Goal: Task Accomplishment & Management: Manage account settings

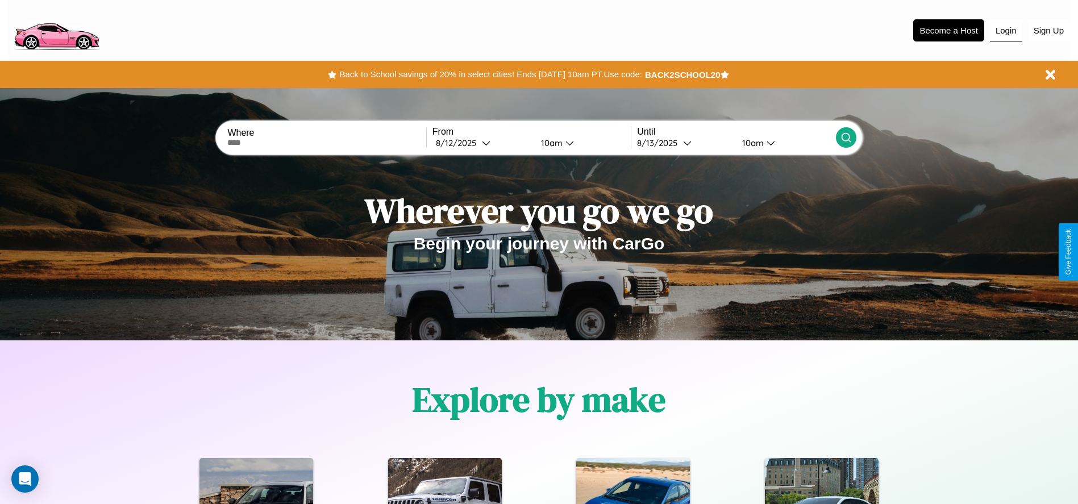
click at [1006, 30] on button "Login" at bounding box center [1006, 31] width 32 height 22
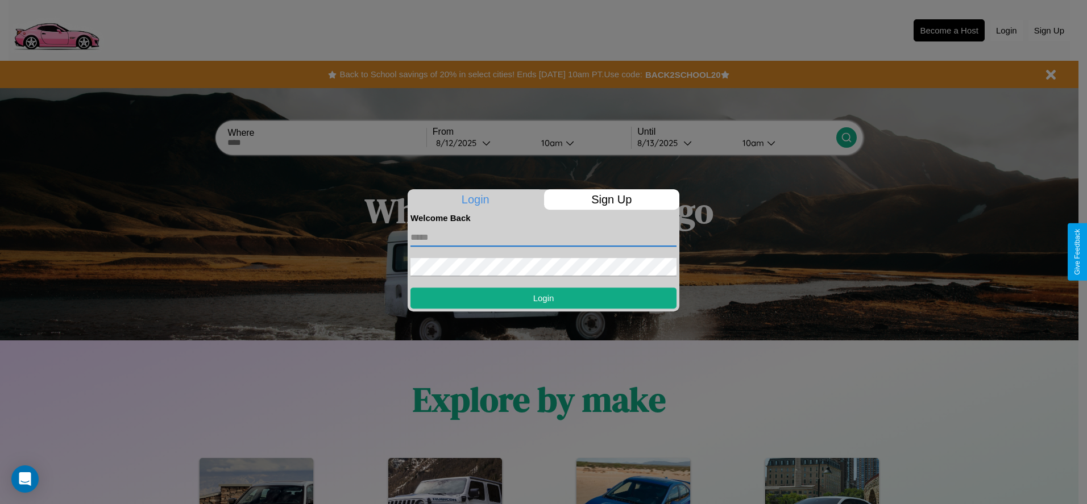
click at [543, 237] on input "text" at bounding box center [543, 237] width 266 height 18
type input "**********"
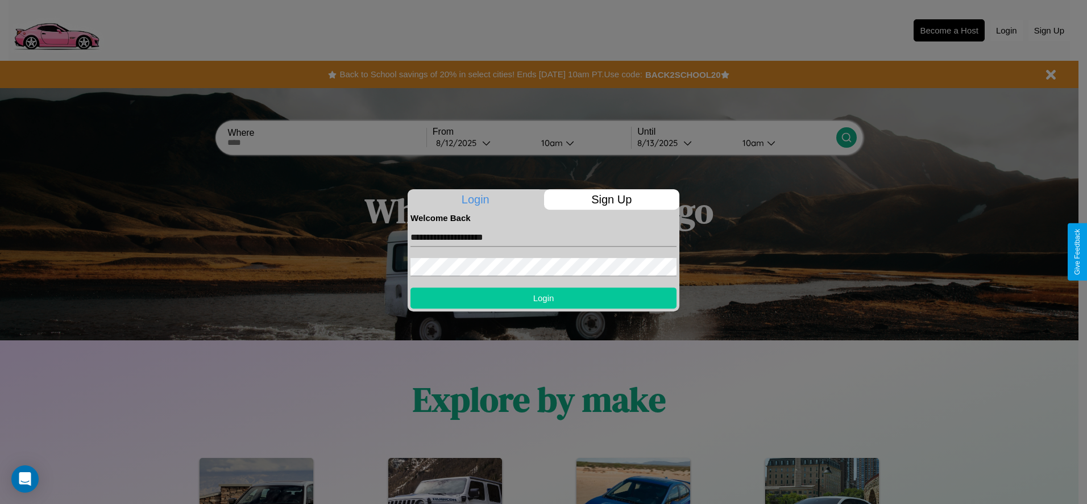
click at [543, 298] on button "Login" at bounding box center [543, 298] width 266 height 21
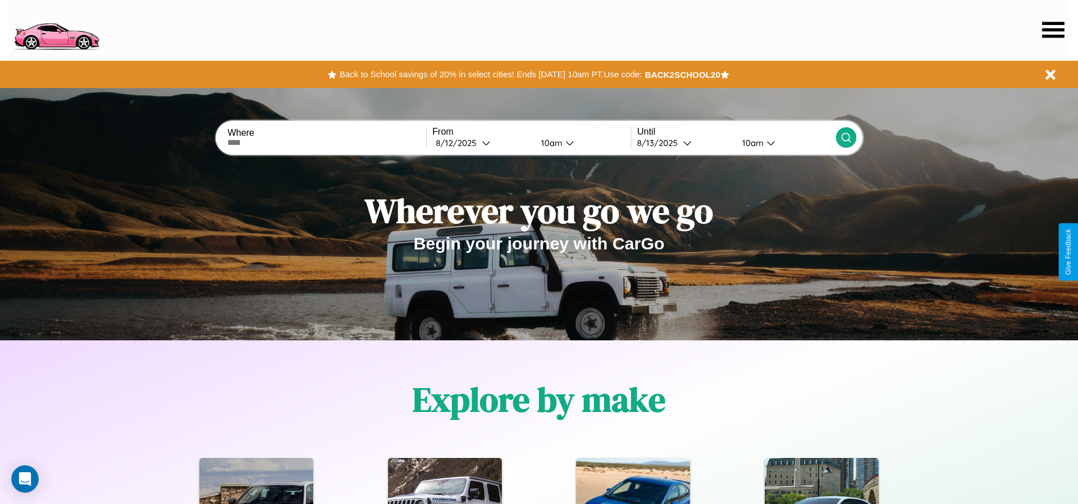
click at [1053, 30] on icon at bounding box center [1053, 30] width 22 height 16
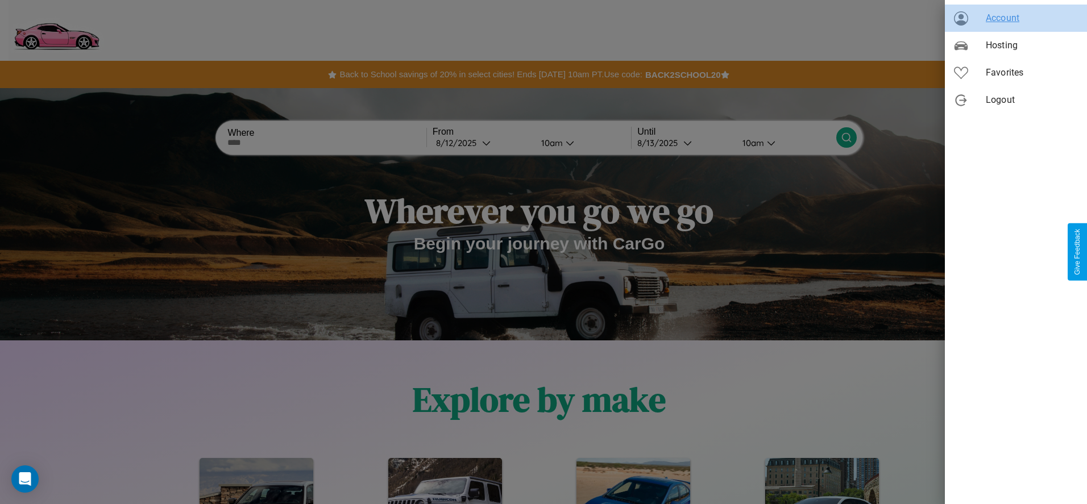
click at [1016, 18] on span "Account" at bounding box center [1031, 18] width 92 height 14
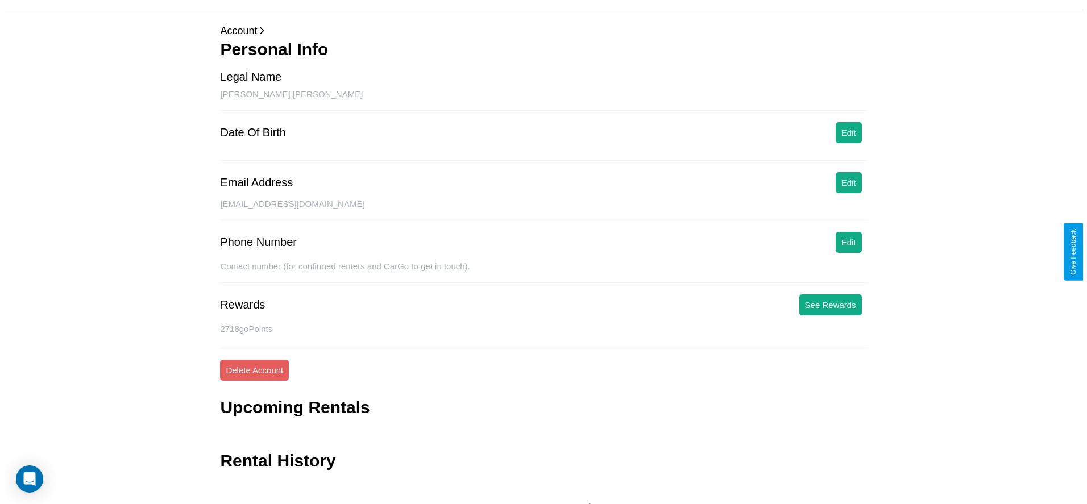
scroll to position [45, 0]
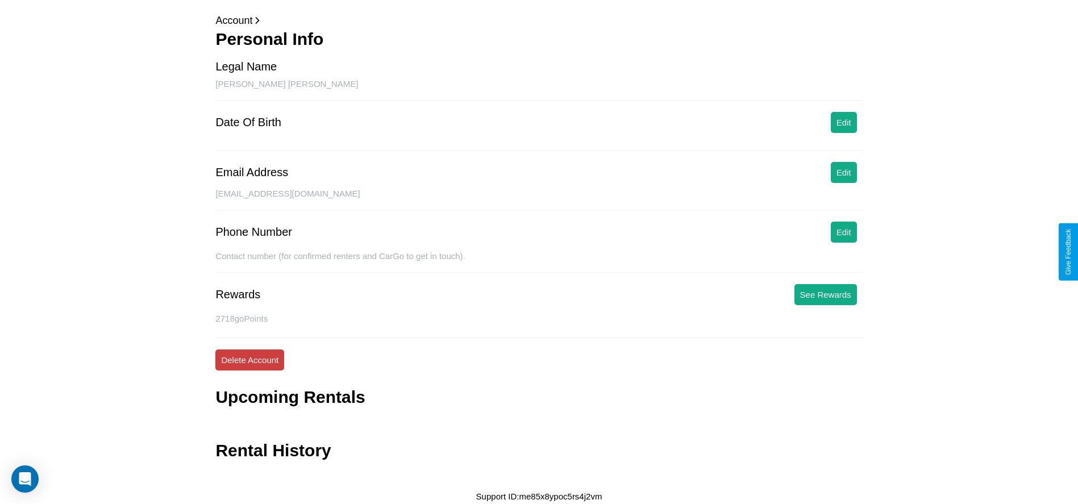
click at [249, 360] on button "Delete Account" at bounding box center [249, 359] width 69 height 21
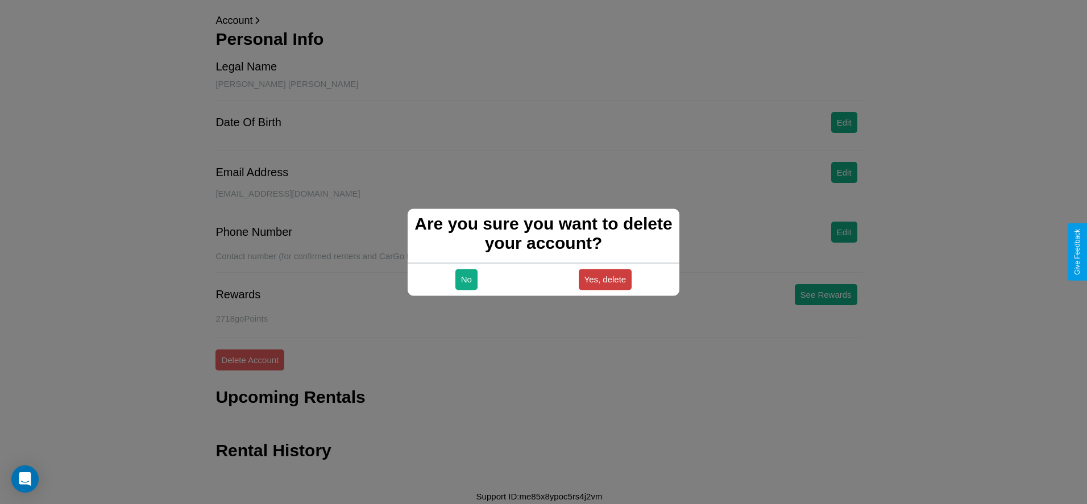
click at [605, 279] on button "Yes, delete" at bounding box center [605, 279] width 53 height 21
